Goal: Communication & Community: Answer question/provide support

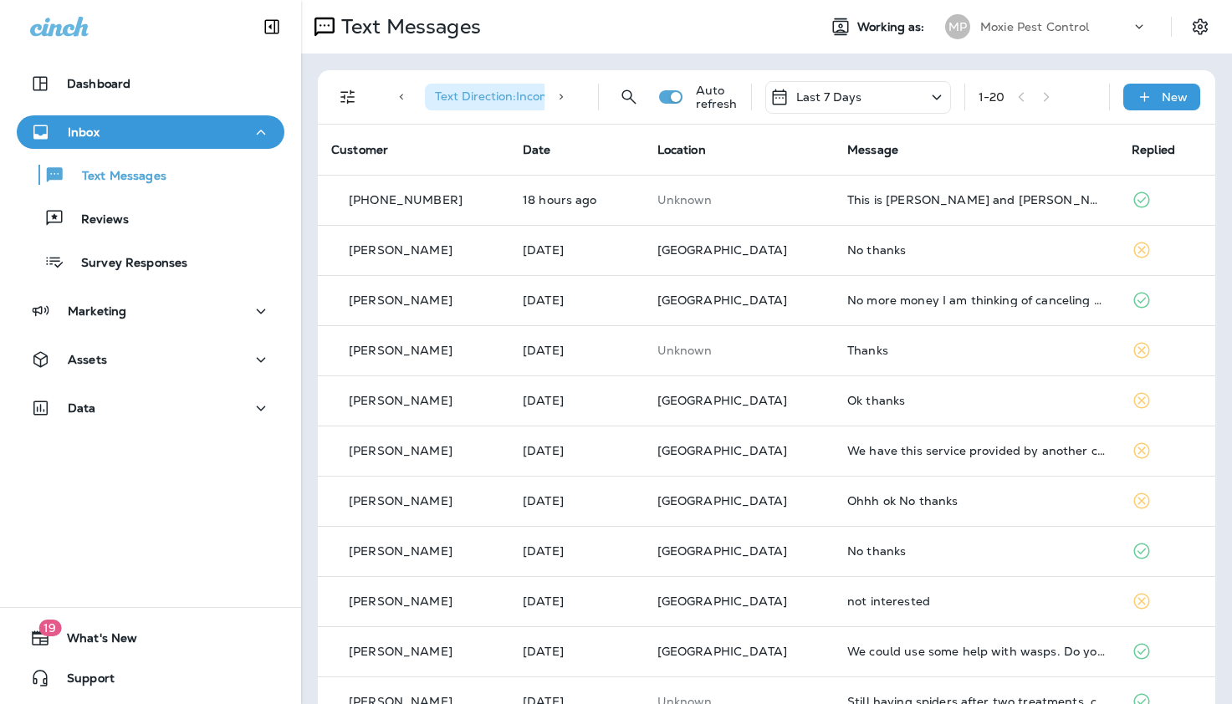
click at [574, 22] on div "Text Messages" at bounding box center [552, 26] width 503 height 33
click at [138, 88] on div "Dashboard" at bounding box center [150, 84] width 241 height 20
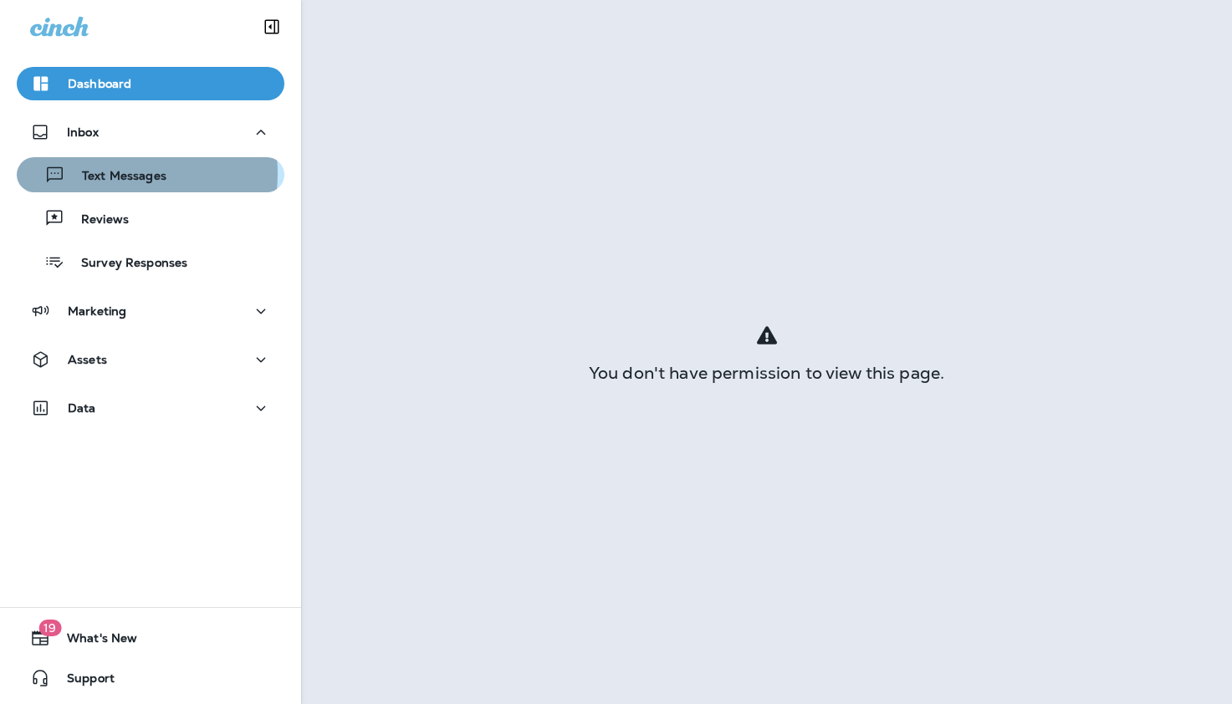
click at [115, 173] on p "Text Messages" at bounding box center [115, 177] width 101 height 16
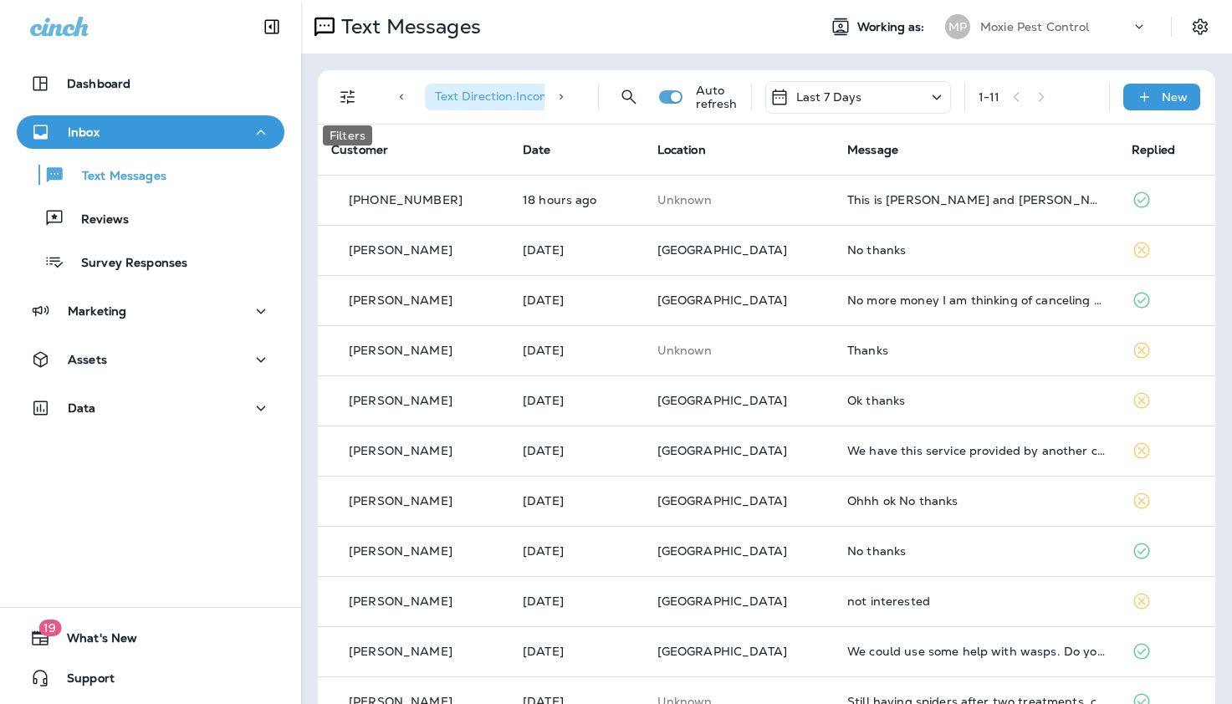
click at [349, 95] on icon "Filters" at bounding box center [348, 97] width 20 height 20
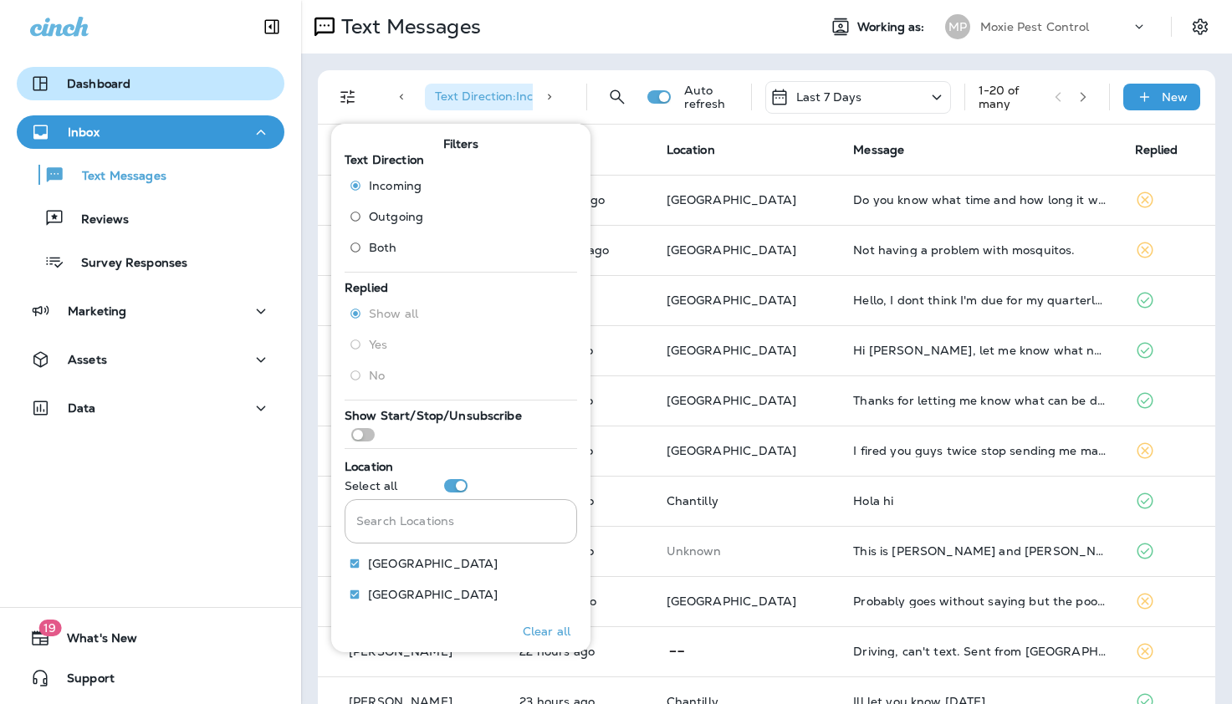
click at [217, 89] on div "Dashboard" at bounding box center [150, 84] width 241 height 20
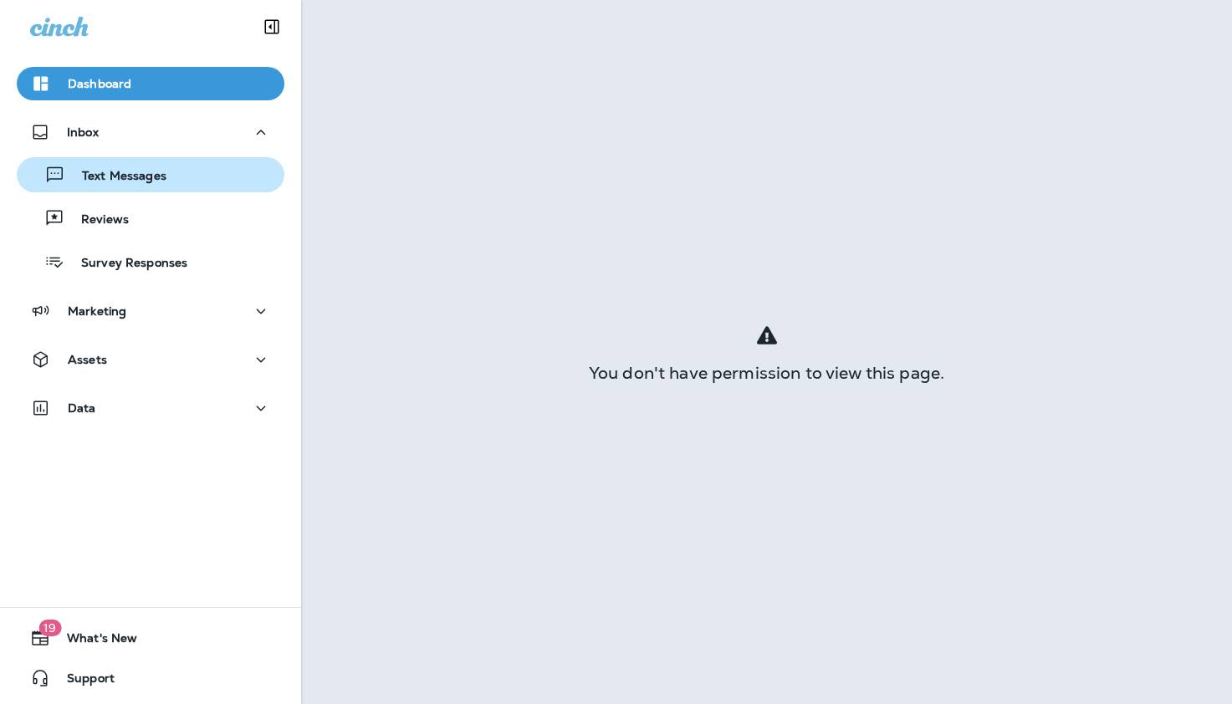
click at [125, 172] on p "Text Messages" at bounding box center [115, 177] width 101 height 16
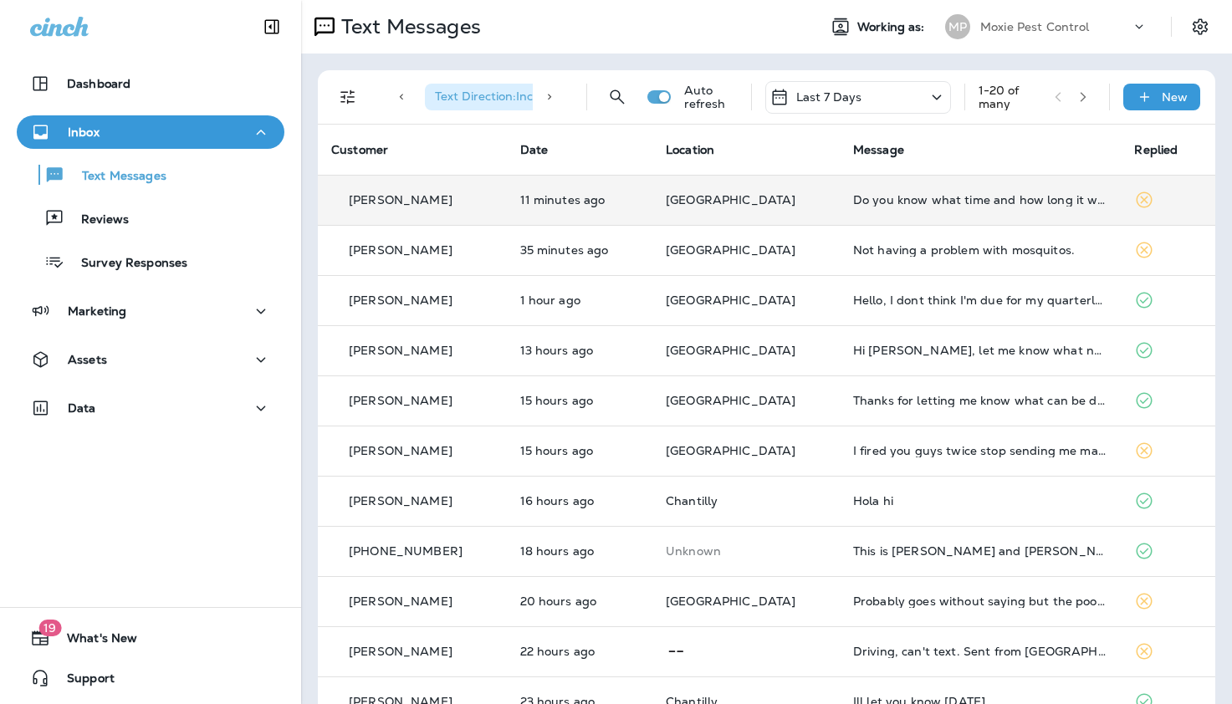
click at [865, 202] on div "Do you know what time and how long it will take?" at bounding box center [980, 199] width 255 height 13
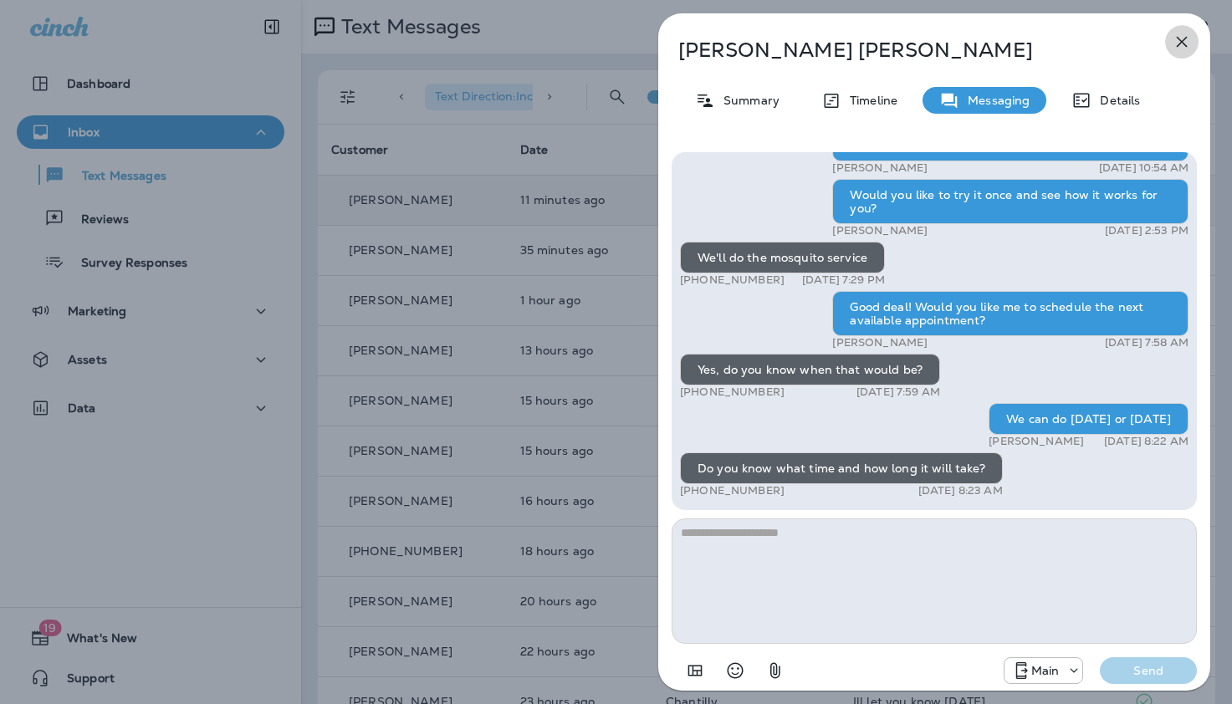
click at [1183, 38] on icon "button" at bounding box center [1182, 42] width 20 height 20
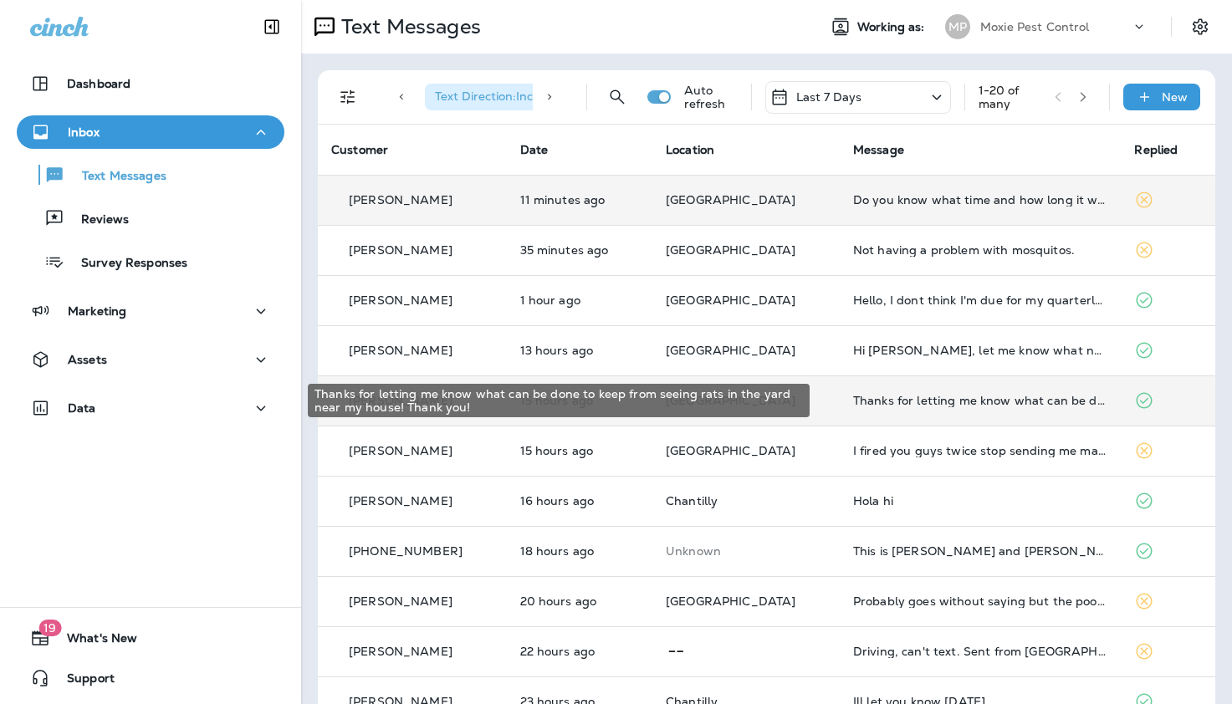
click at [853, 402] on div "Thanks for letting me know what can be done to keep from seeing rats in the yar…" at bounding box center [980, 400] width 255 height 13
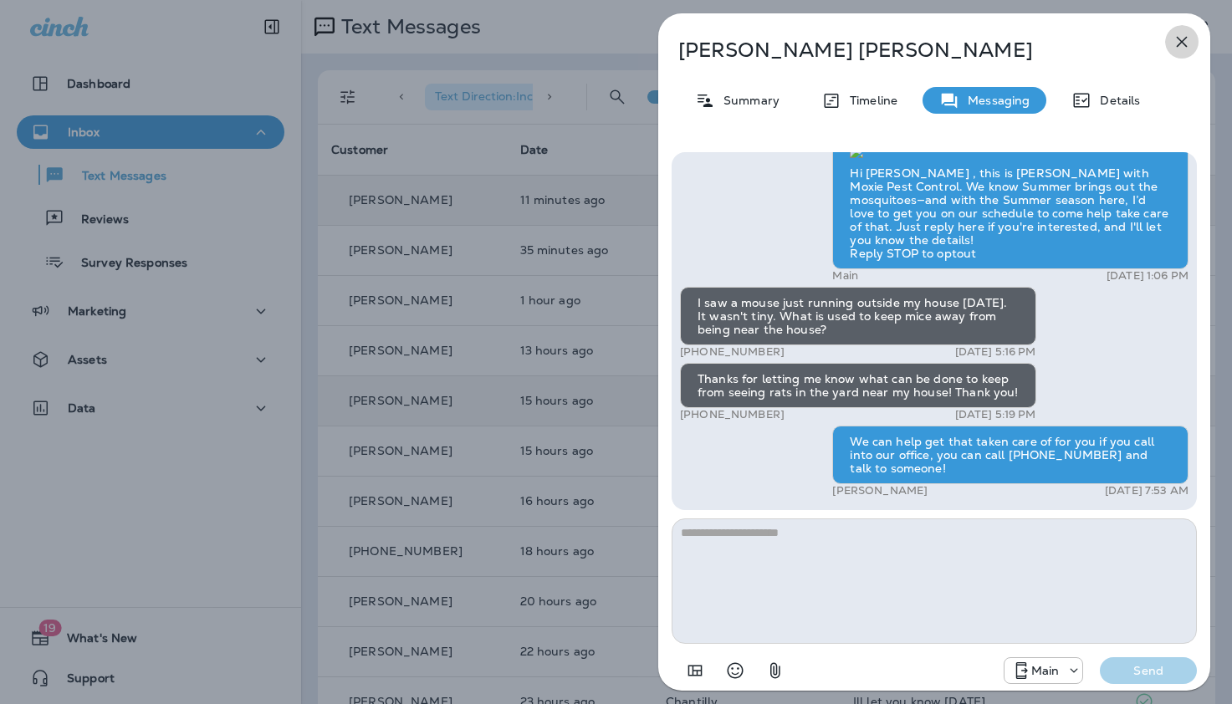
click at [1177, 37] on icon "button" at bounding box center [1182, 42] width 11 height 11
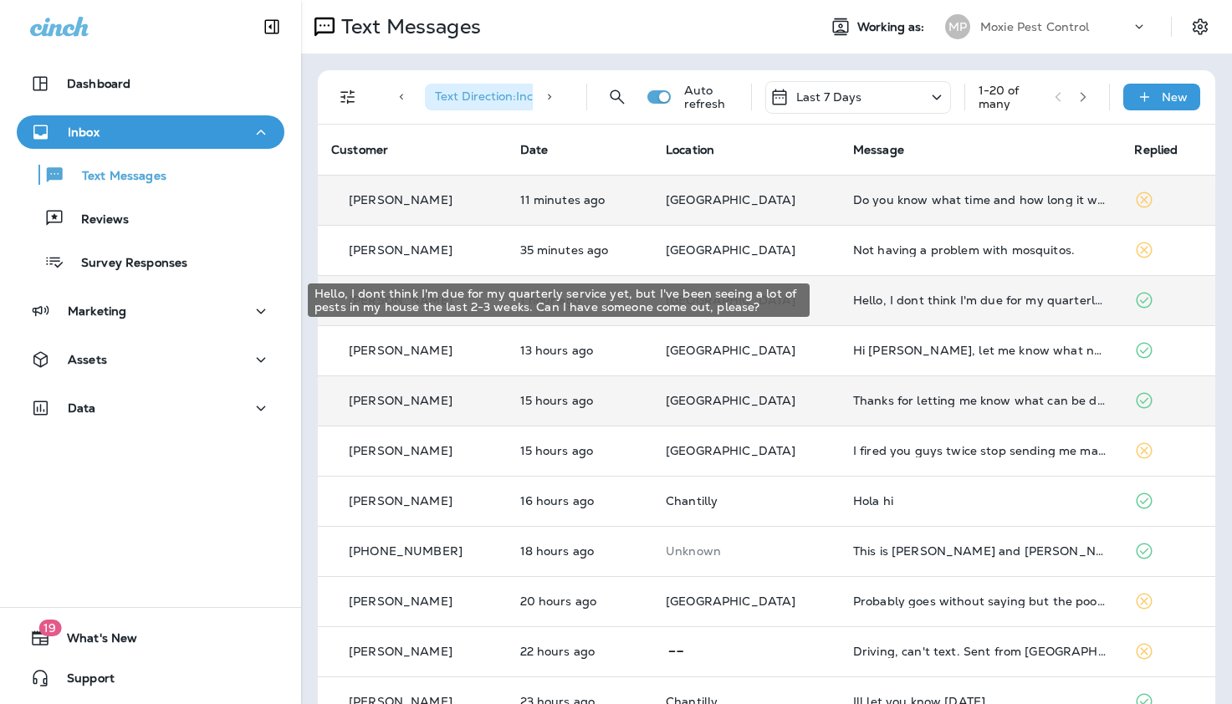
click at [869, 304] on div "Hello, I dont think I'm due for my quarterly service yet, but I've been seeing …" at bounding box center [980, 300] width 255 height 13
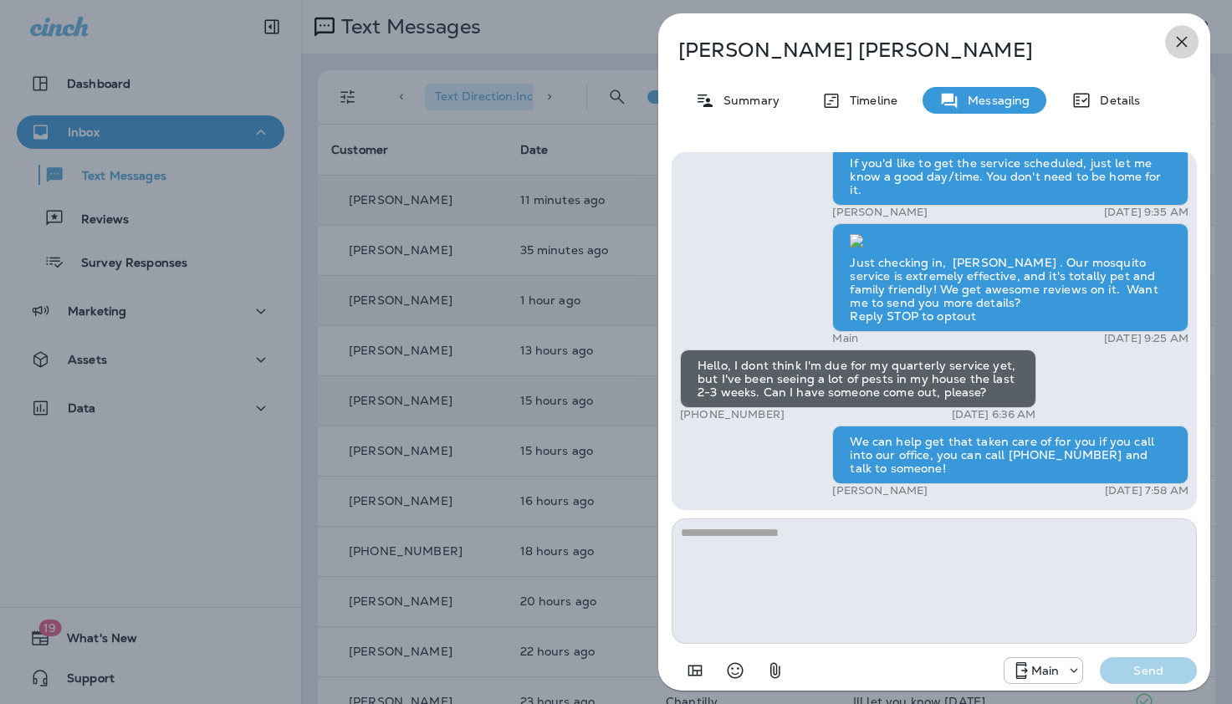
click at [1184, 35] on icon "button" at bounding box center [1182, 42] width 20 height 20
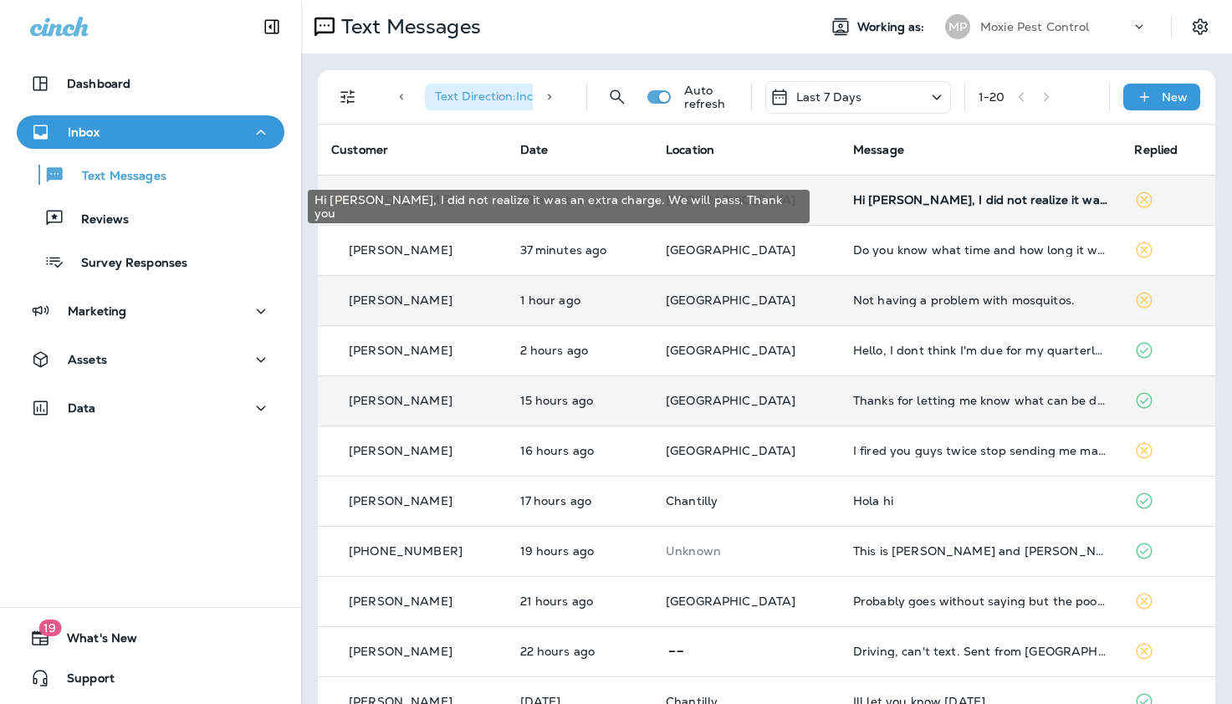
click at [911, 198] on div "Hi Steven, I did not realize it was an extra charge. We will pass. Thank you" at bounding box center [980, 199] width 255 height 13
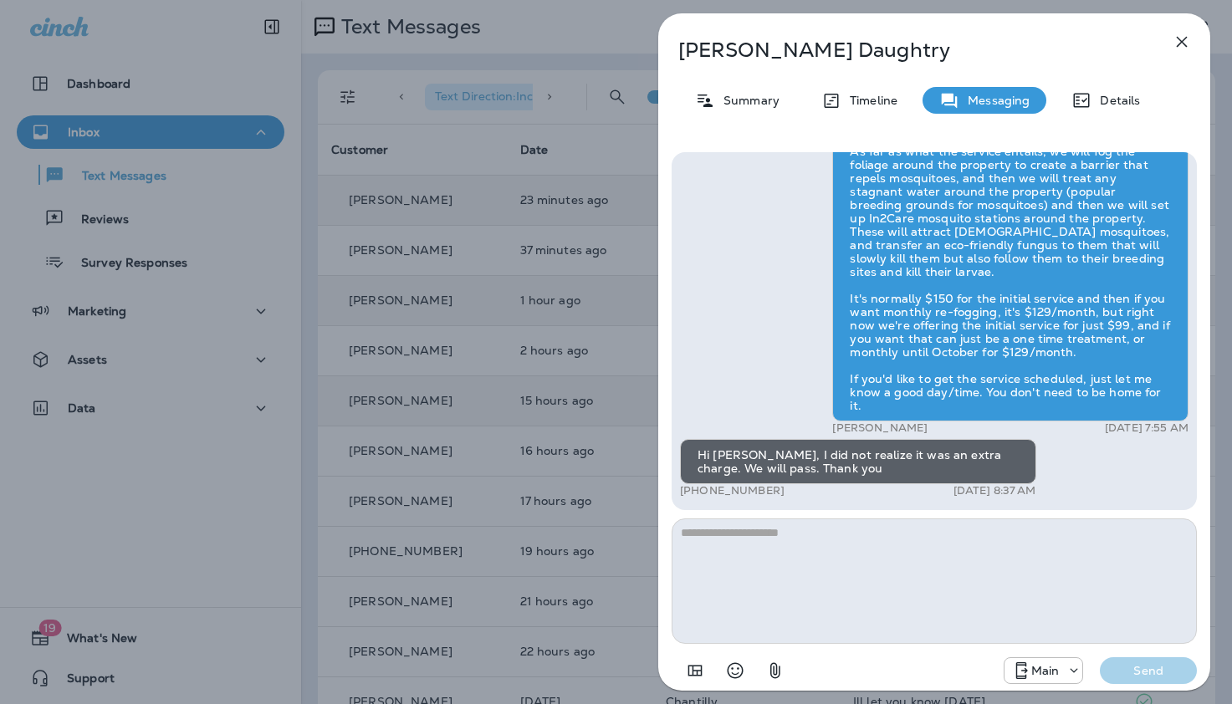
click at [1183, 42] on icon "button" at bounding box center [1182, 42] width 11 height 11
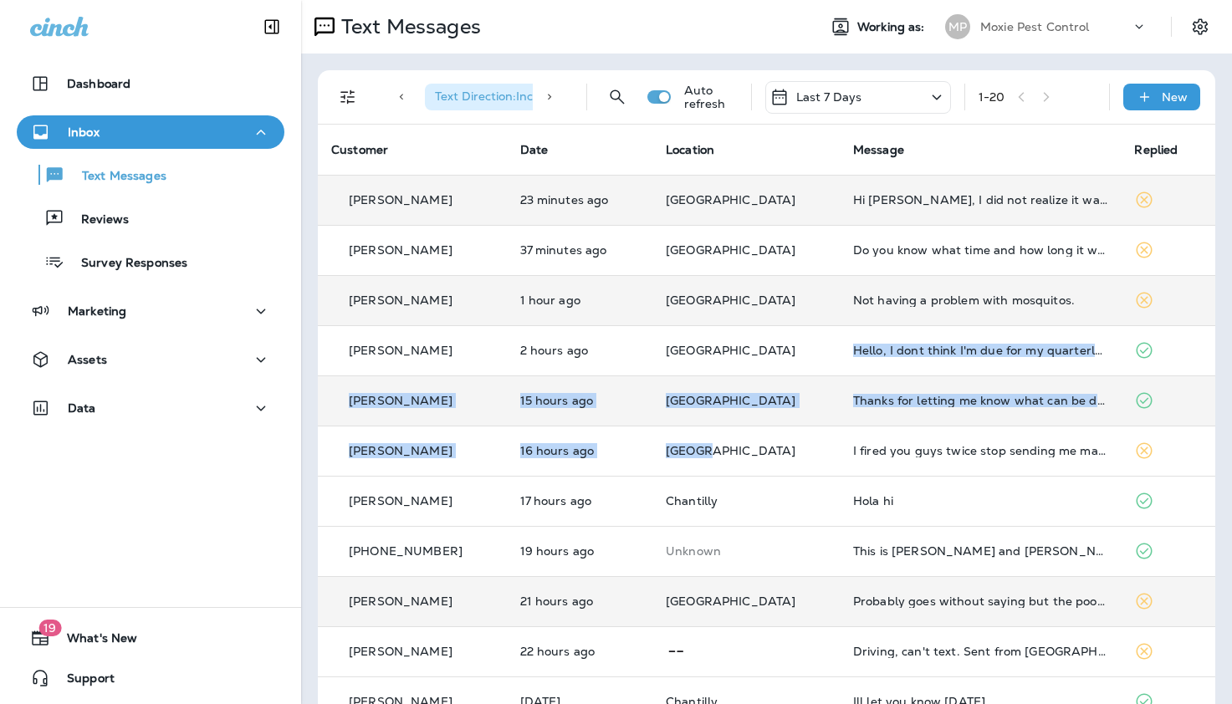
drag, startPoint x: 831, startPoint y: 365, endPoint x: 697, endPoint y: 586, distance: 259.4
click at [785, 474] on tbody "Rhonda Daughtry 23 minutes ago Denver Hi Steven, I did not realize it was an ex…" at bounding box center [767, 677] width 898 height 1004
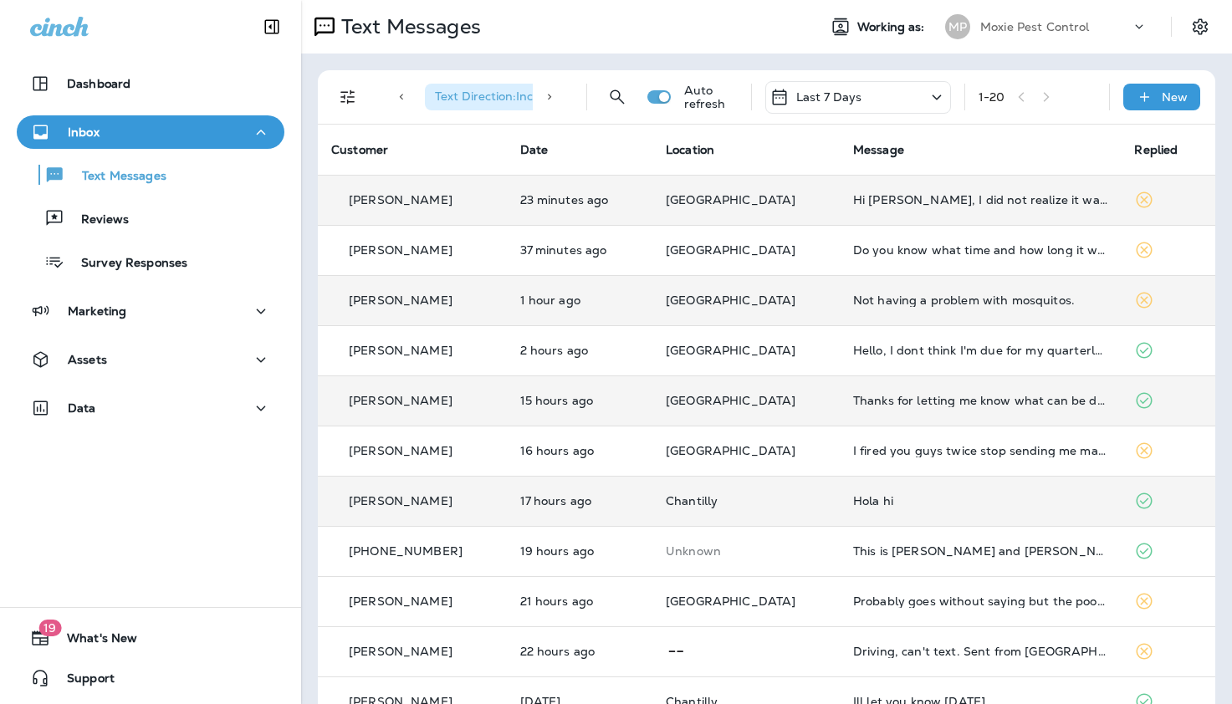
click at [853, 500] on div "Hola hi" at bounding box center [980, 500] width 255 height 13
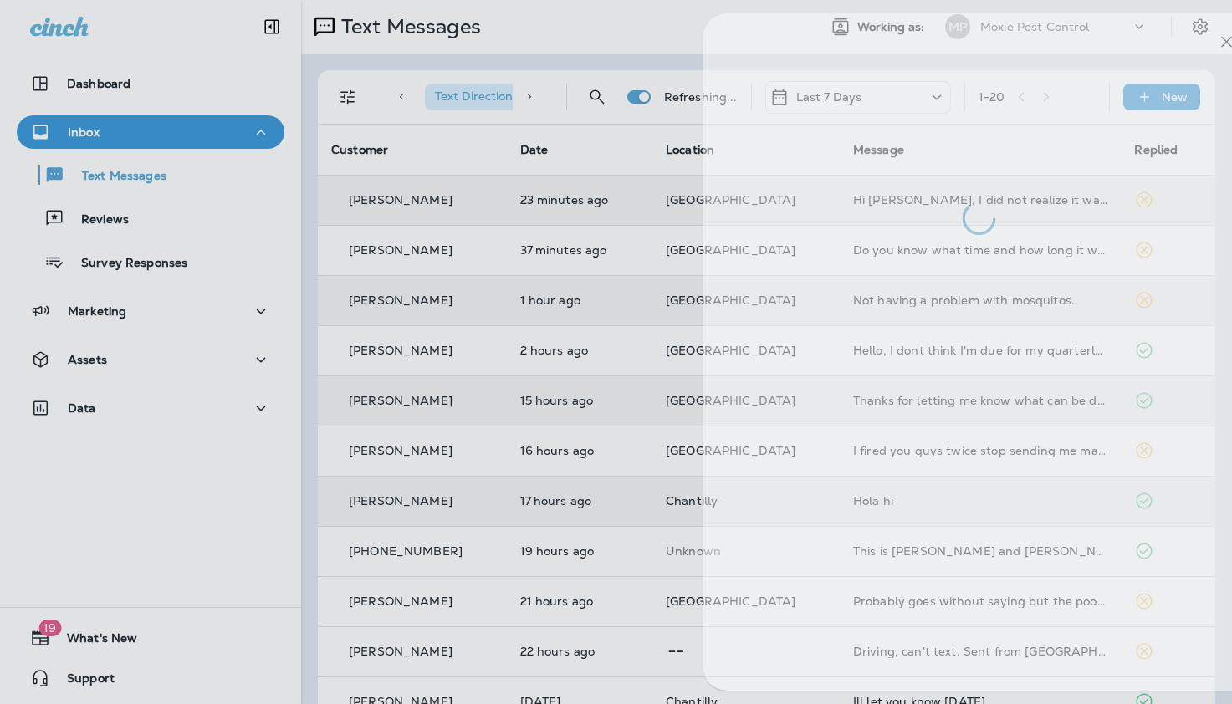
click at [842, 500] on div at bounding box center [980, 352] width 552 height 678
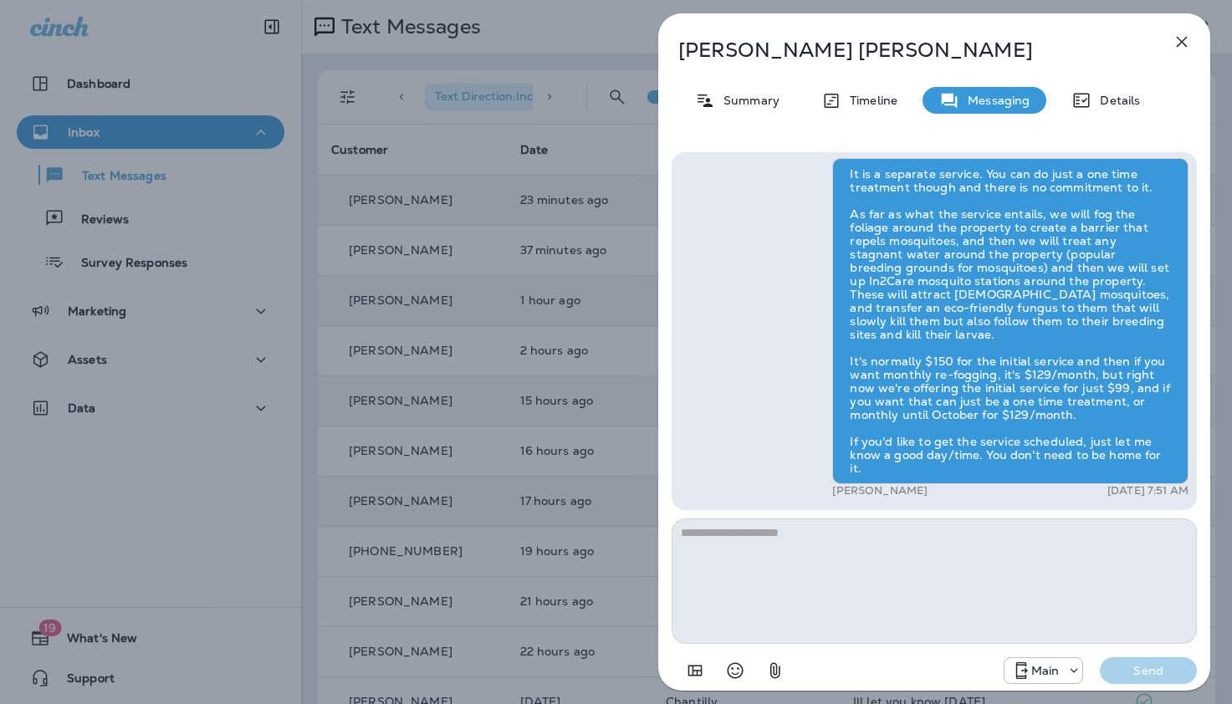
click at [1184, 38] on icon "button" at bounding box center [1182, 42] width 11 height 11
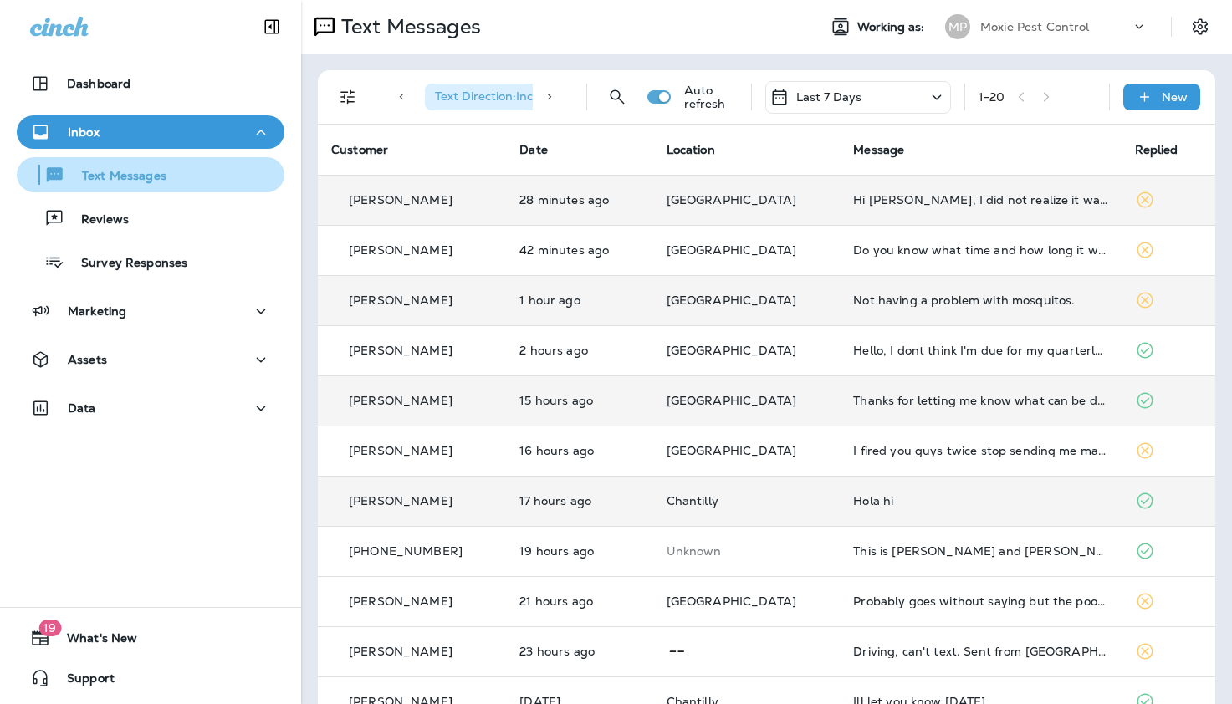
click at [138, 177] on p "Text Messages" at bounding box center [115, 177] width 101 height 16
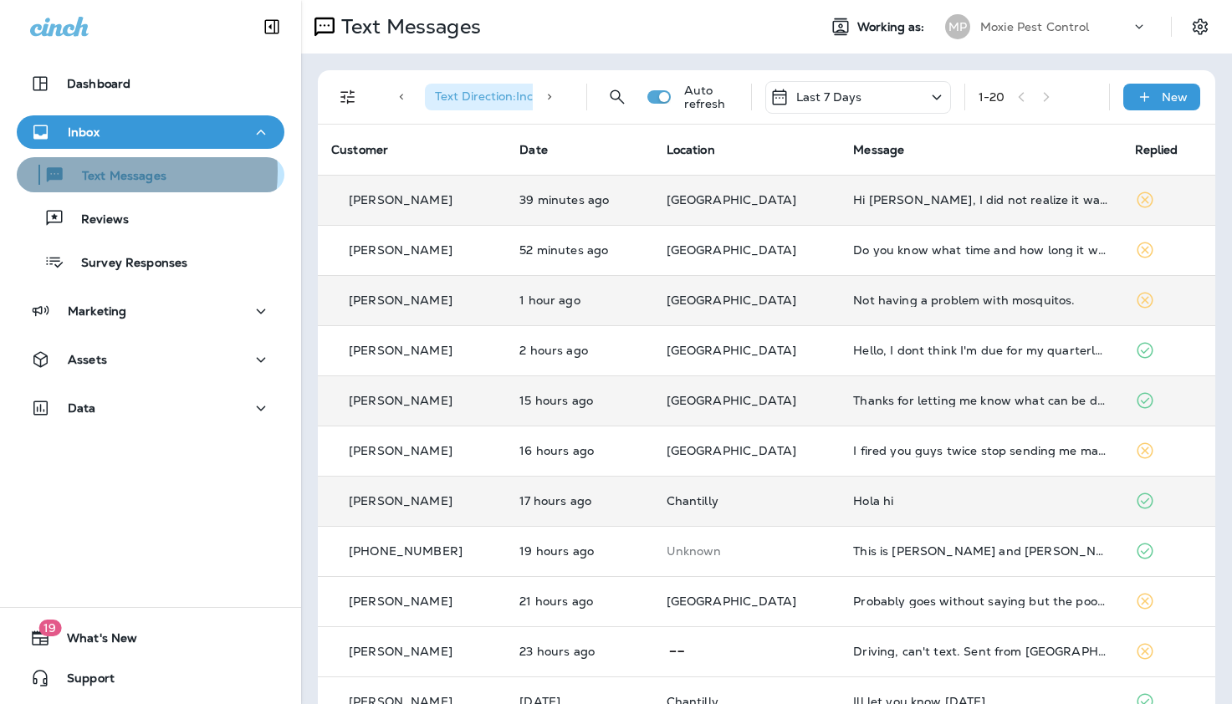
click at [118, 171] on p "Text Messages" at bounding box center [115, 177] width 101 height 16
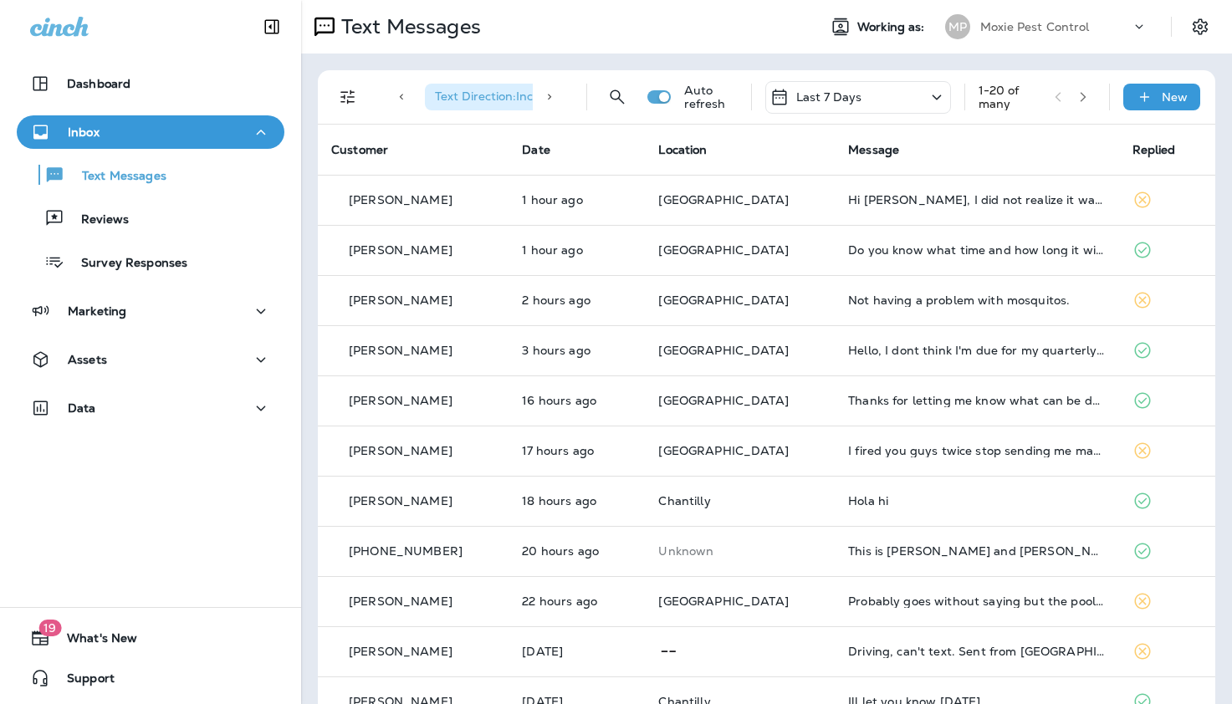
click at [347, 100] on icon "Filters" at bounding box center [347, 97] width 14 height 14
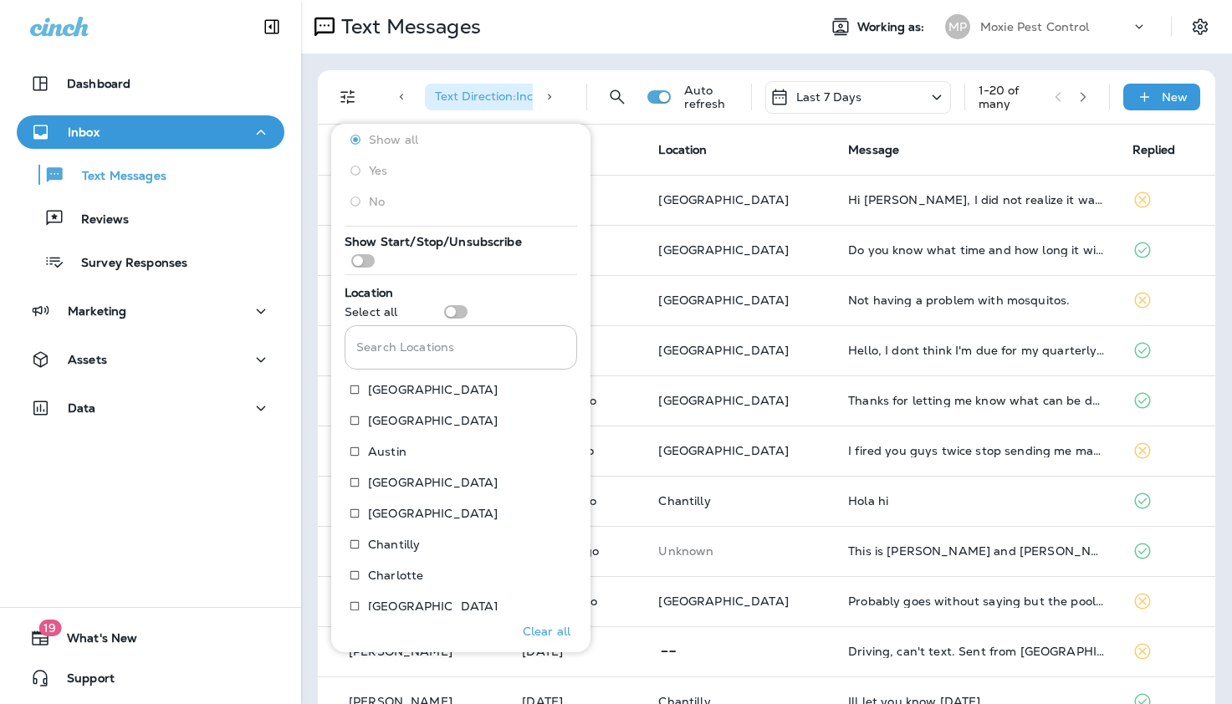
scroll to position [196, 0]
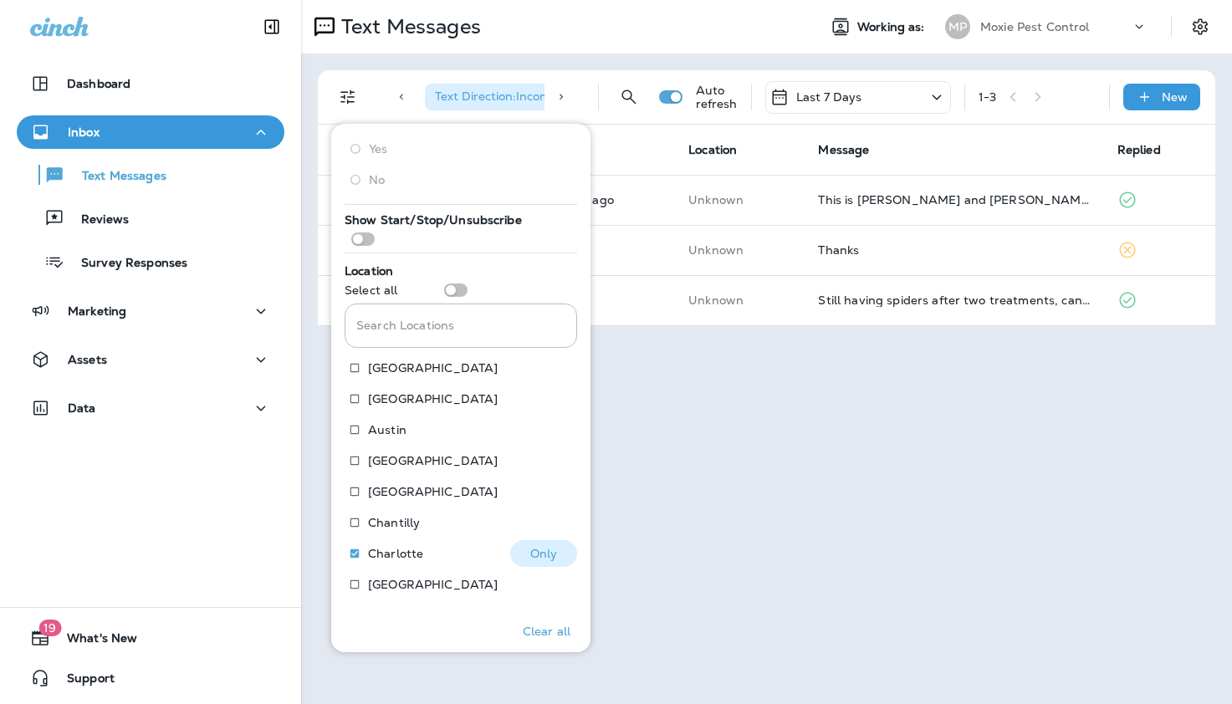
scroll to position [300, 0]
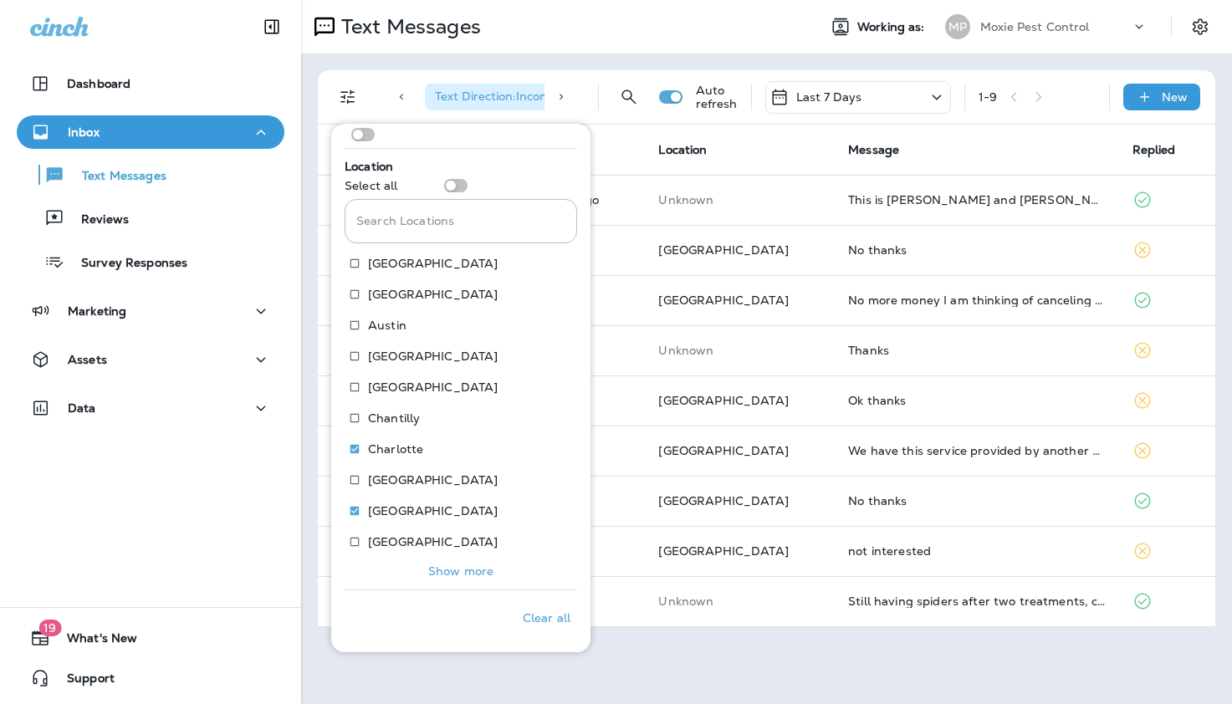
click at [458, 571] on p "Show more" at bounding box center [460, 571] width 65 height 13
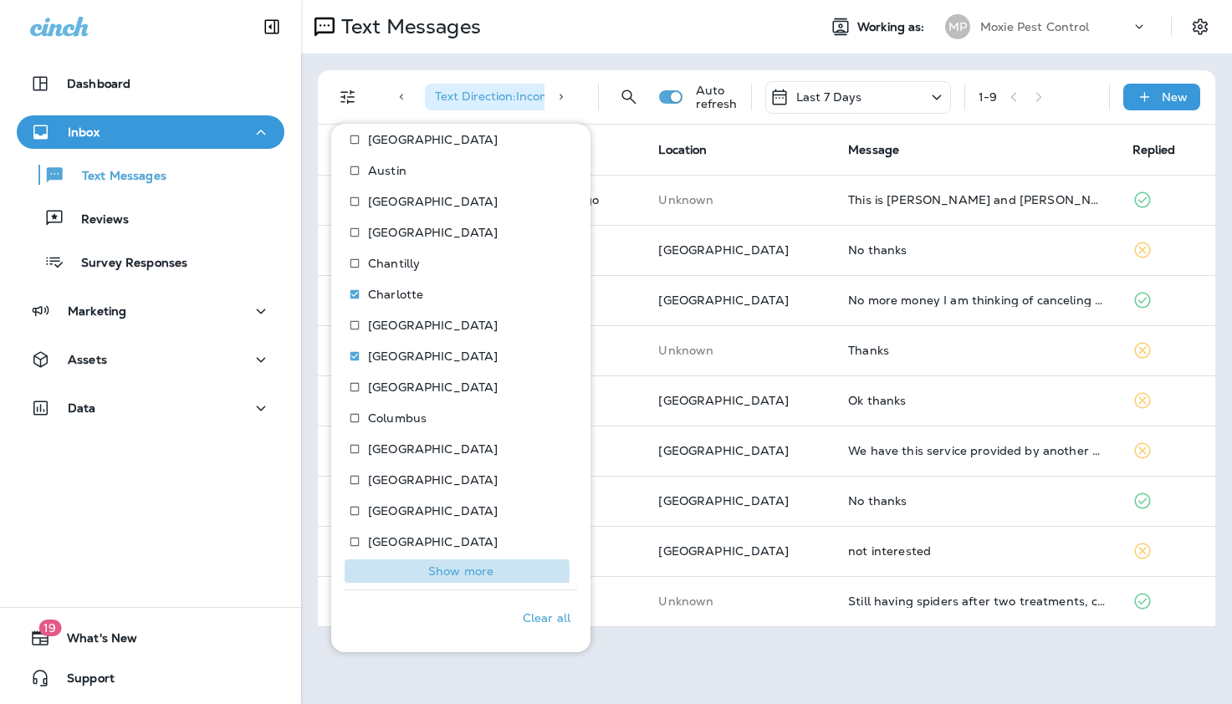
click at [450, 572] on p "Show more" at bounding box center [460, 571] width 65 height 13
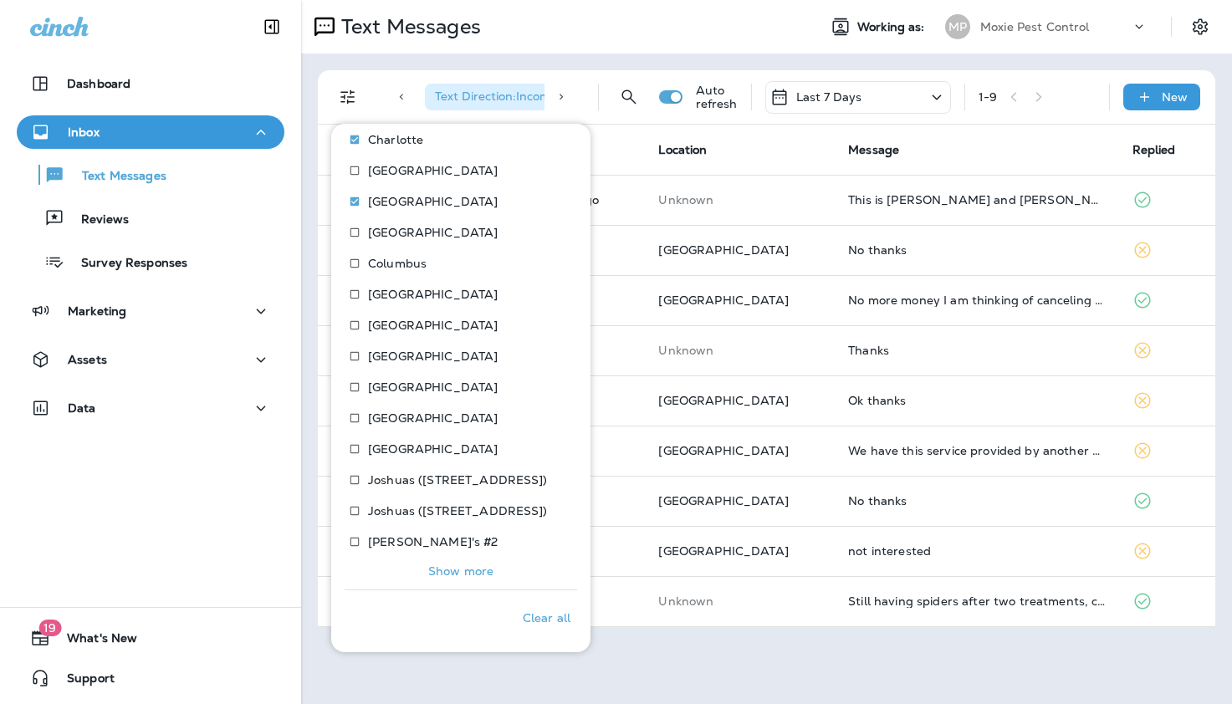
click at [450, 572] on p "Show more" at bounding box center [460, 571] width 65 height 13
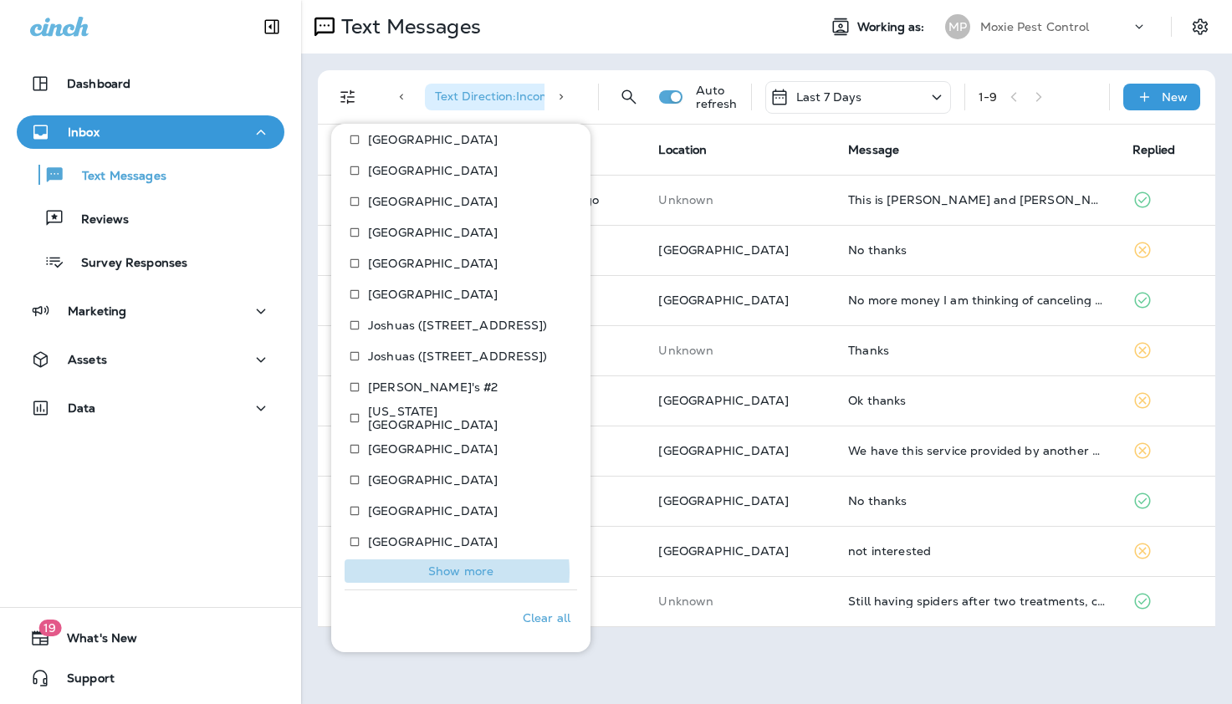
click at [450, 572] on p "Show more" at bounding box center [460, 571] width 65 height 13
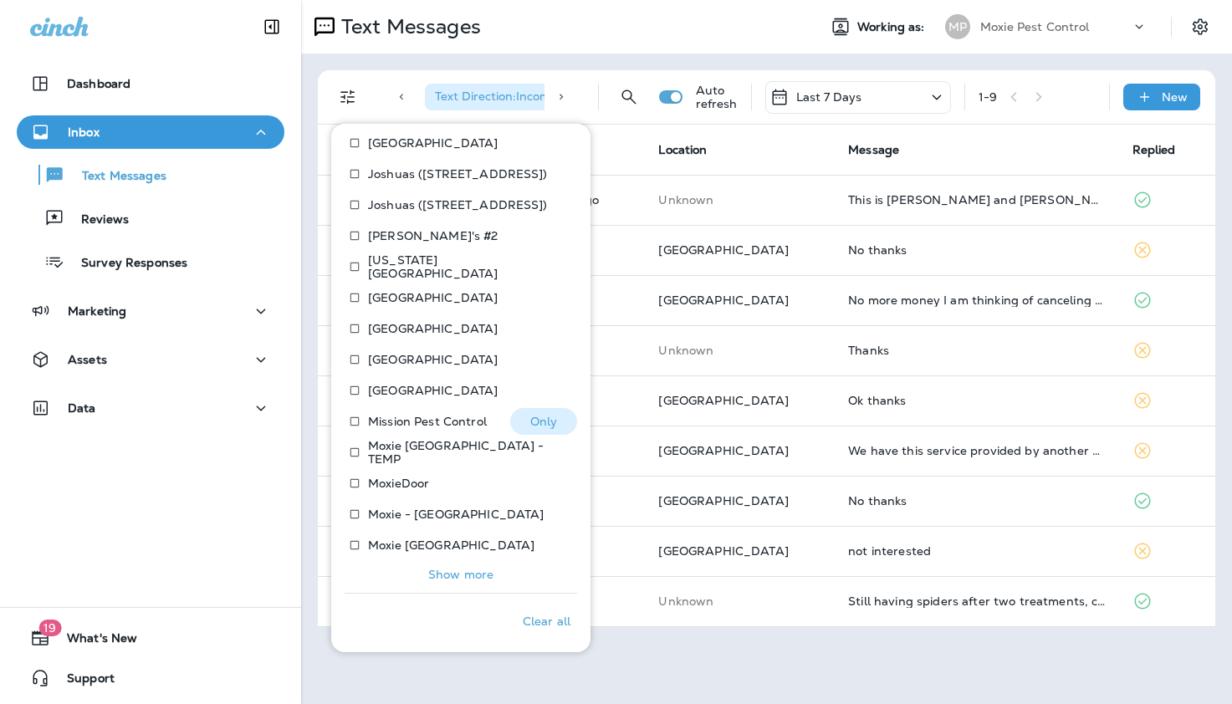
scroll to position [919, 0]
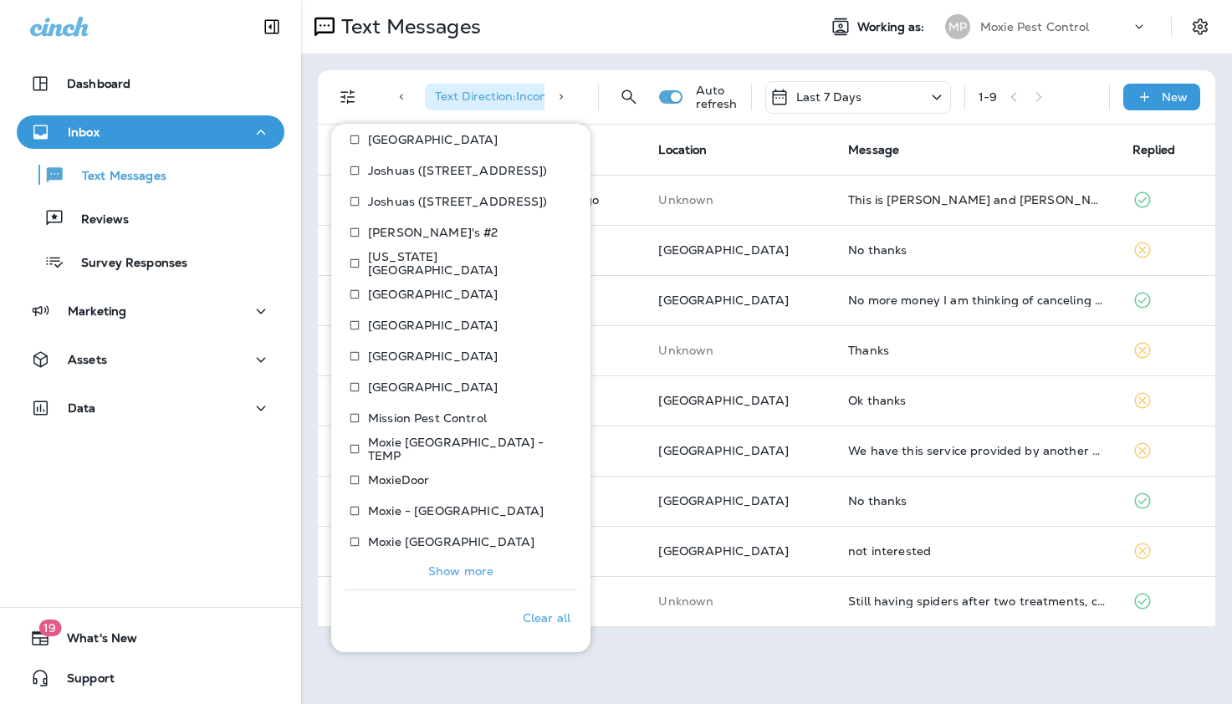
click at [450, 572] on p "Show more" at bounding box center [460, 571] width 65 height 13
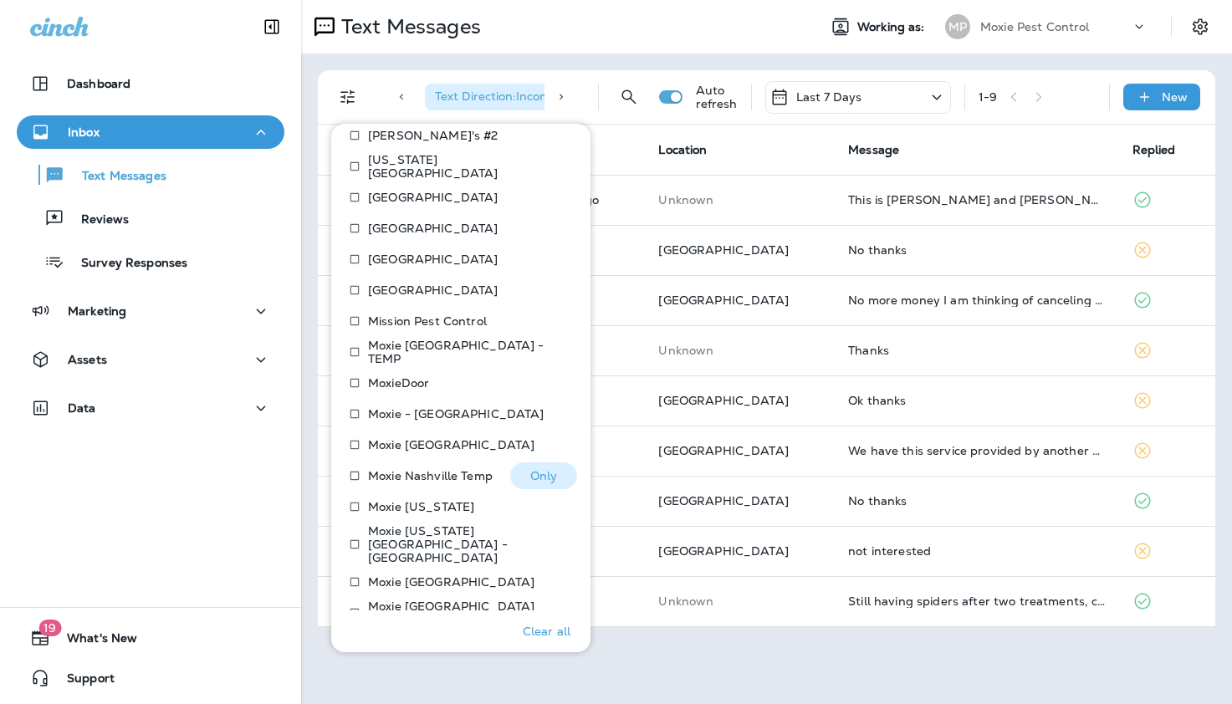
scroll to position [1074, 0]
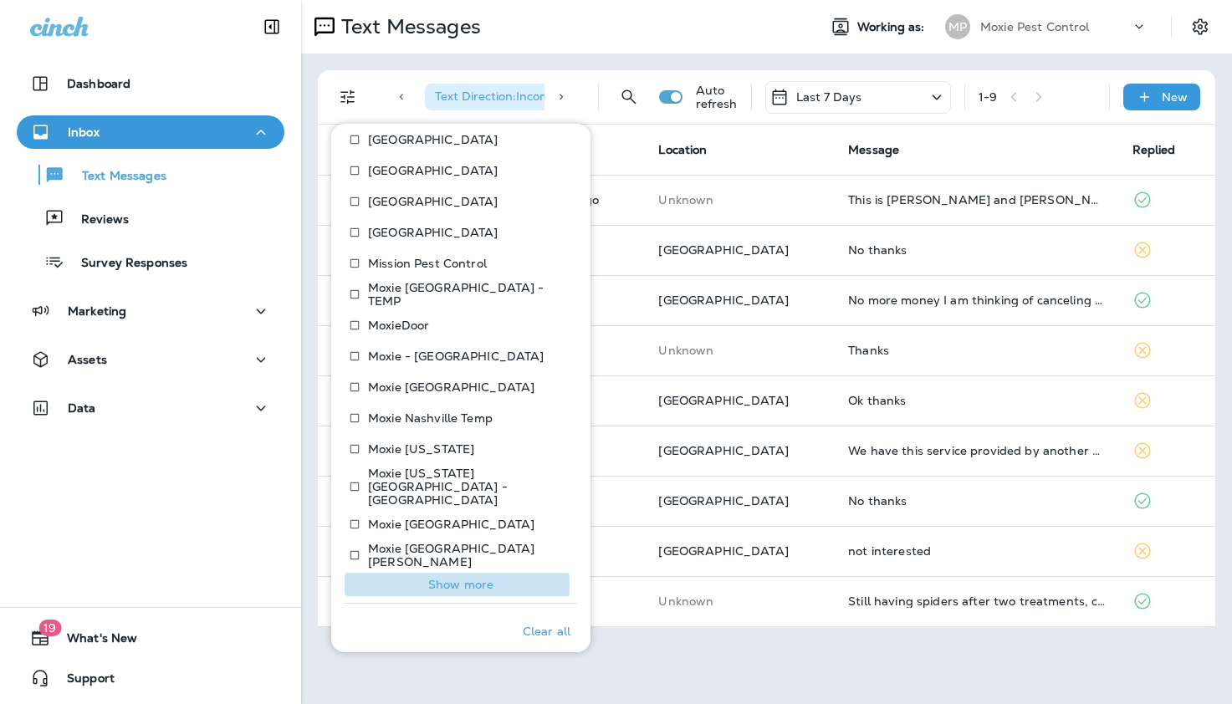
click at [450, 578] on p "Show more" at bounding box center [460, 584] width 65 height 13
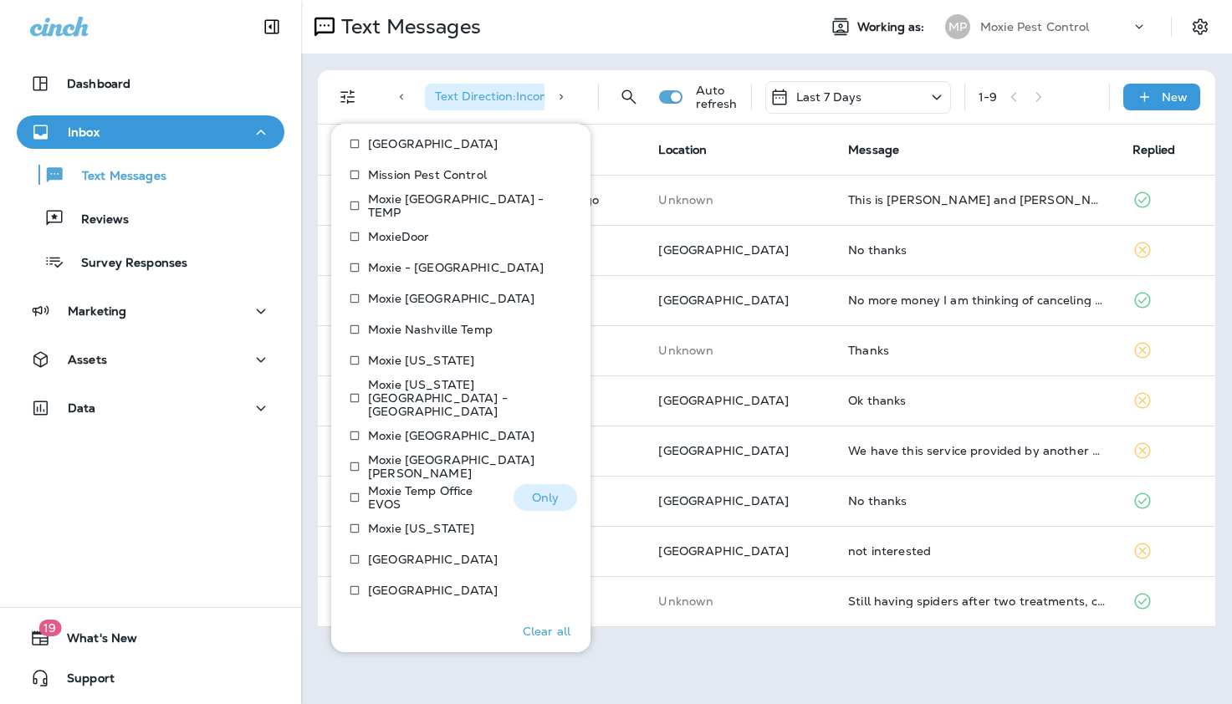
scroll to position [1229, 0]
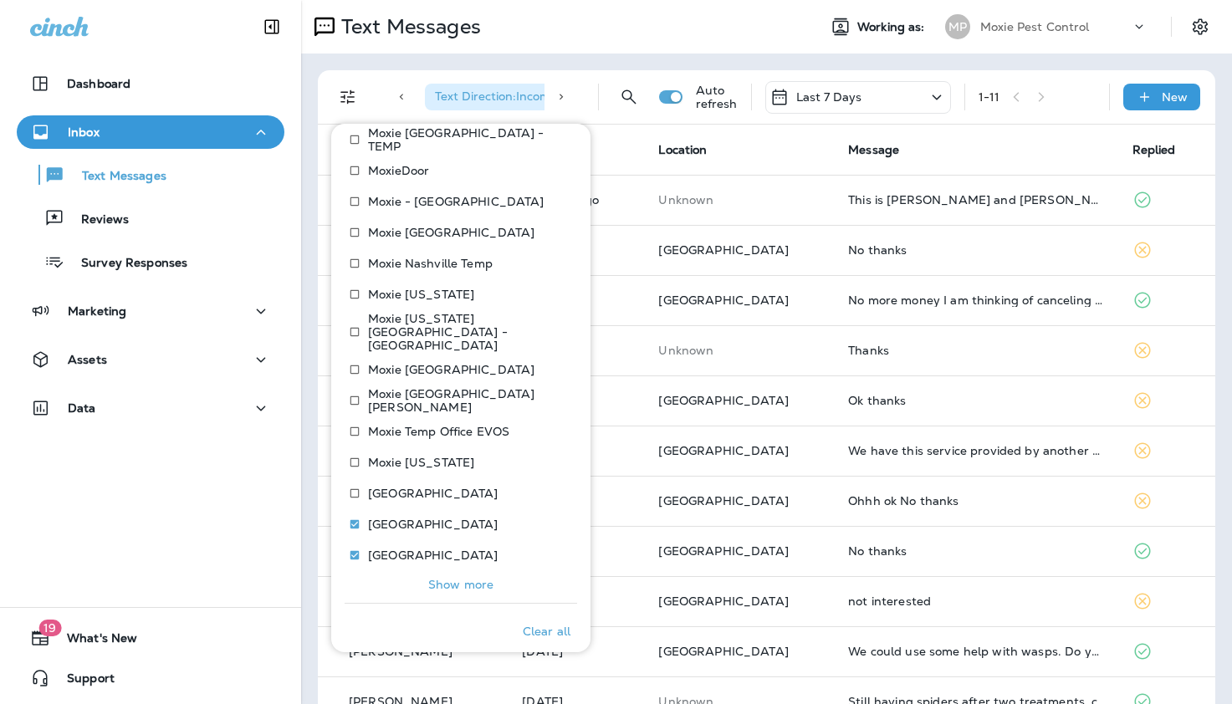
click at [456, 578] on p "Show more" at bounding box center [460, 584] width 65 height 13
click at [200, 501] on div "Dashboard Inbox Text Messages Reviews Survey Responses Marketing Assets Data 19…" at bounding box center [150, 352] width 301 height 704
